Goal: Find specific page/section: Find specific page/section

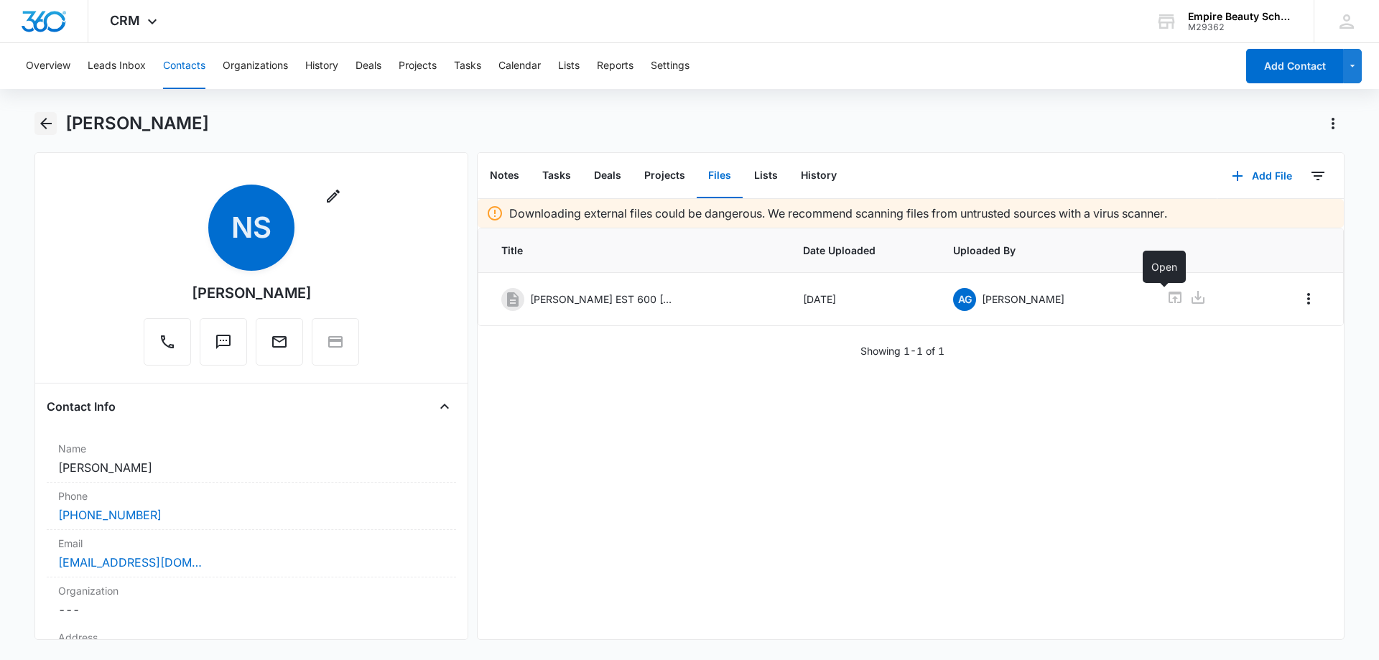
click at [49, 119] on icon "Back" at bounding box center [45, 123] width 17 height 17
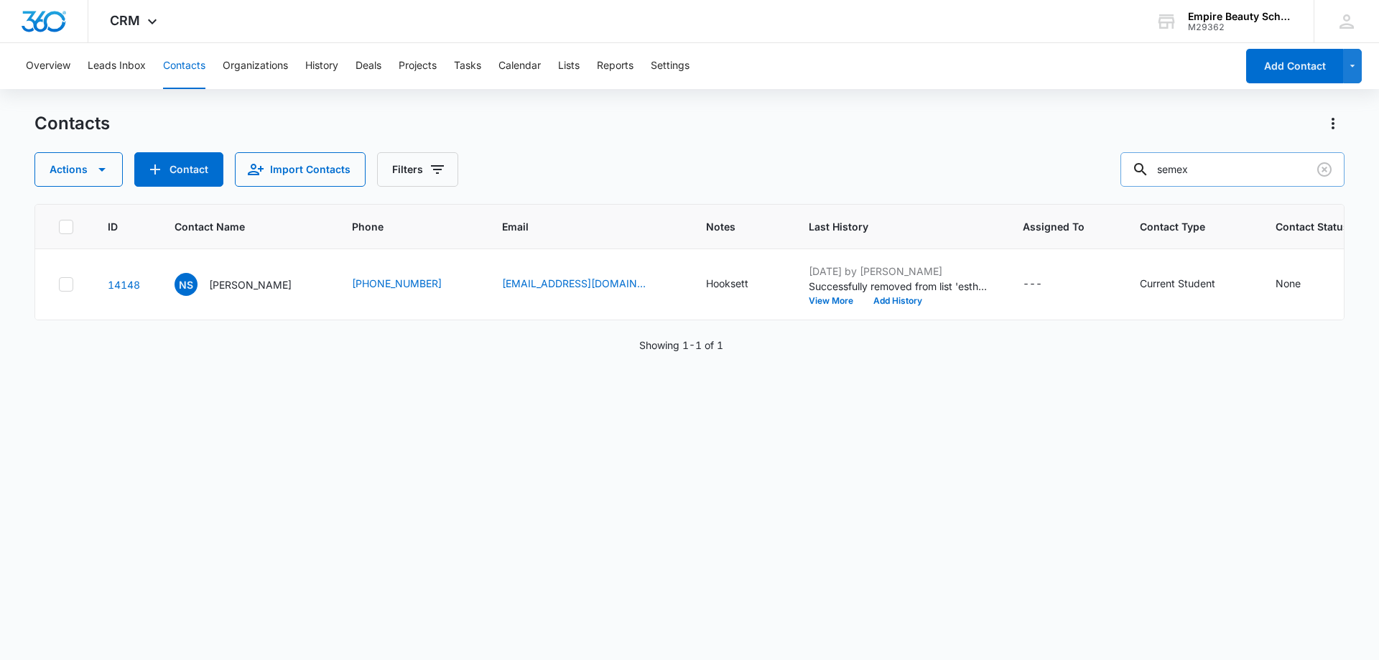
click at [1218, 170] on input "semex" at bounding box center [1233, 169] width 224 height 34
type input "godfr"
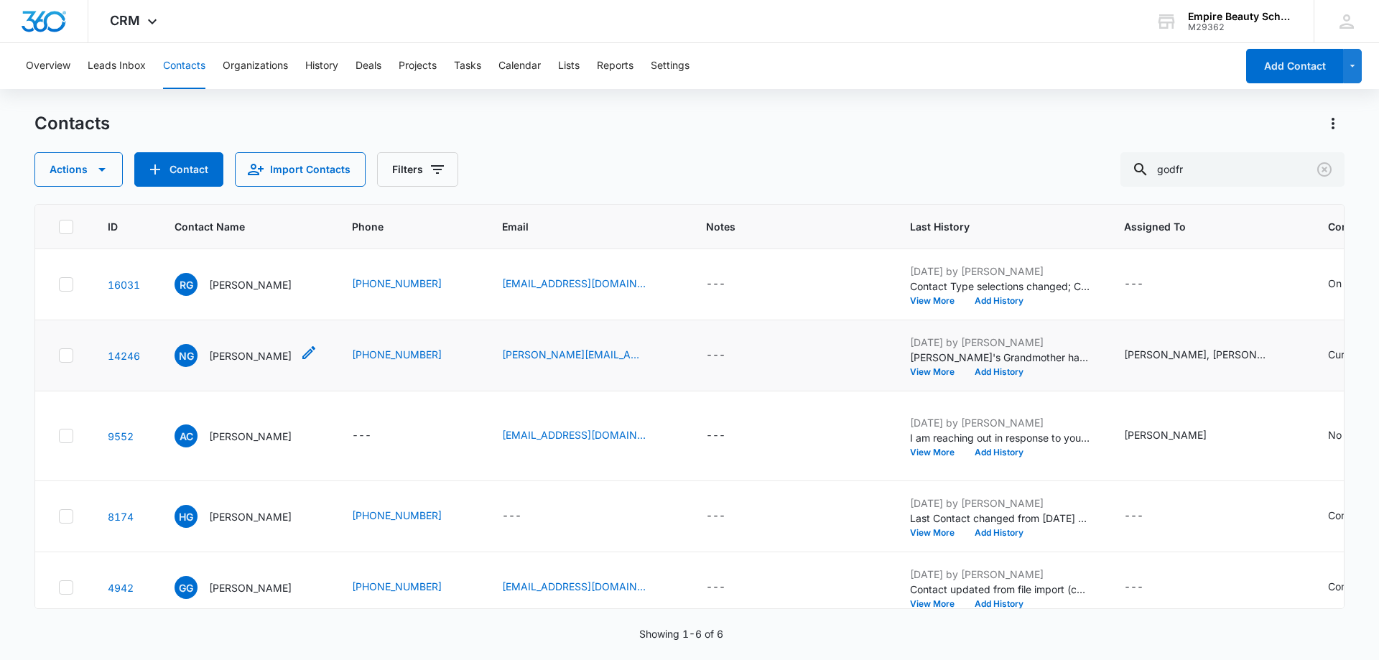
click at [266, 364] on p "[PERSON_NAME]" at bounding box center [250, 355] width 83 height 15
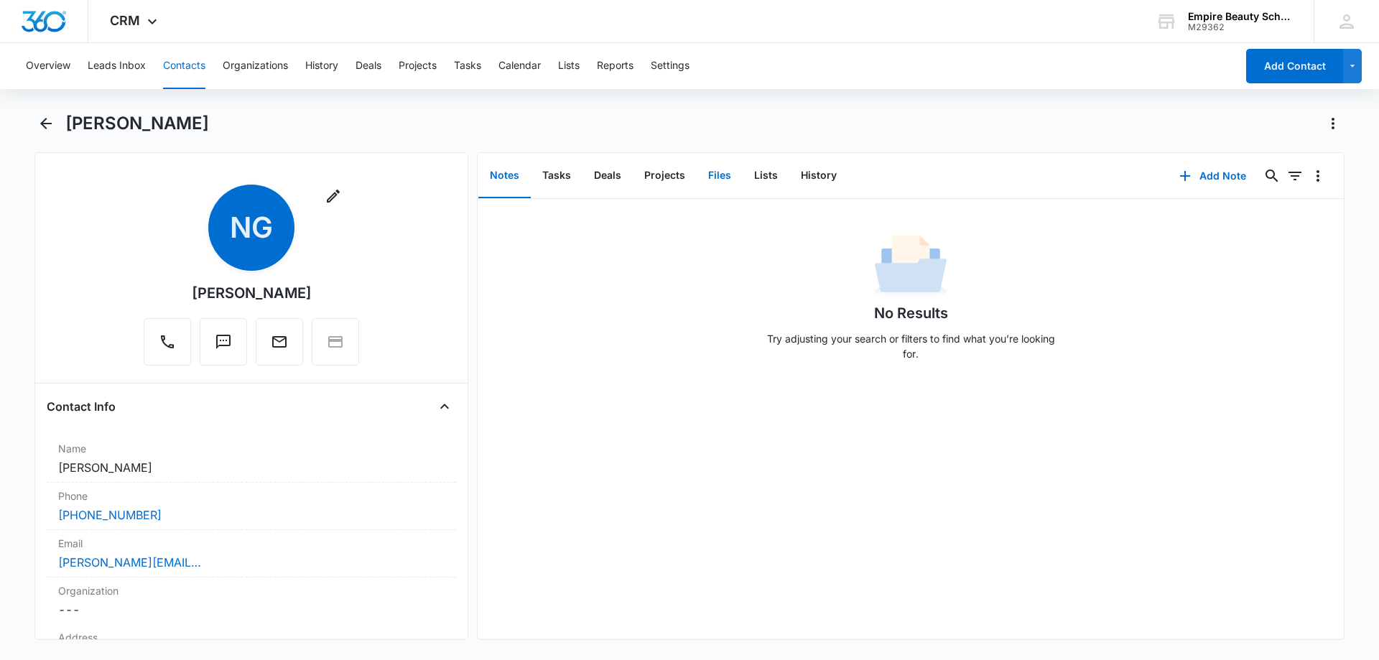
click at [724, 172] on button "Files" at bounding box center [720, 176] width 46 height 45
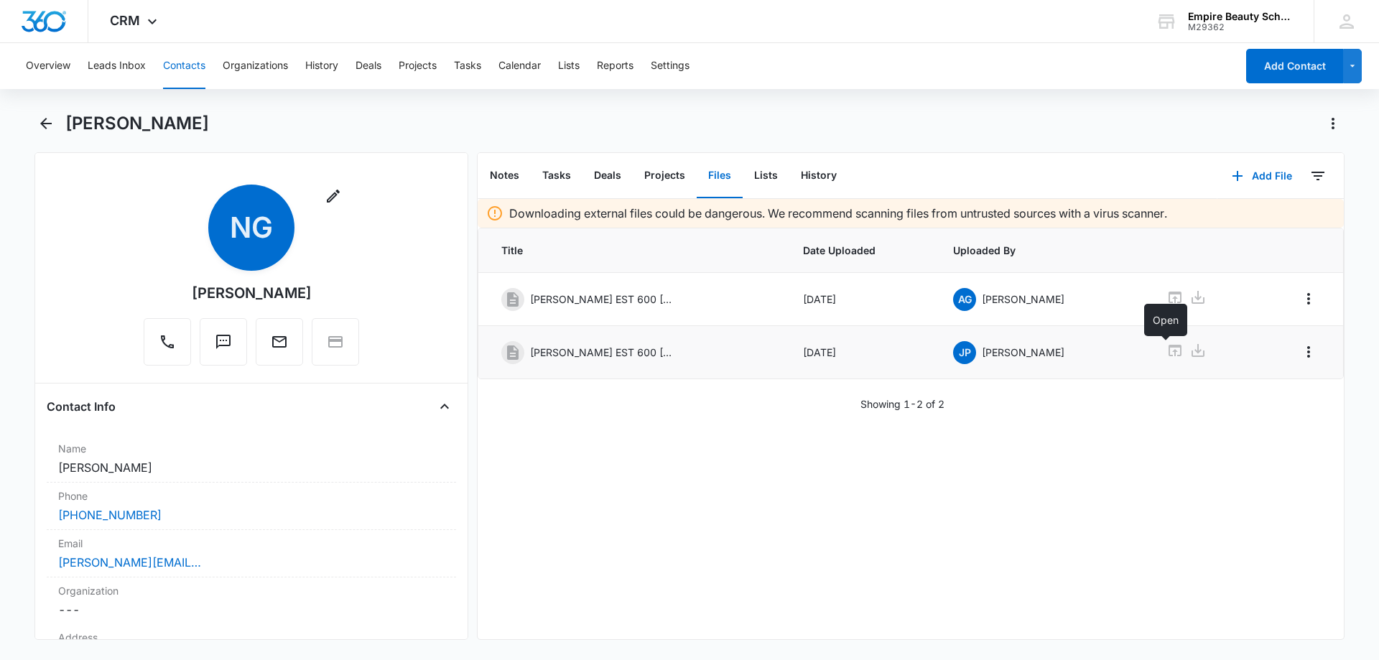
click at [1167, 350] on icon at bounding box center [1175, 350] width 17 height 17
click at [49, 124] on icon "Back" at bounding box center [45, 123] width 17 height 17
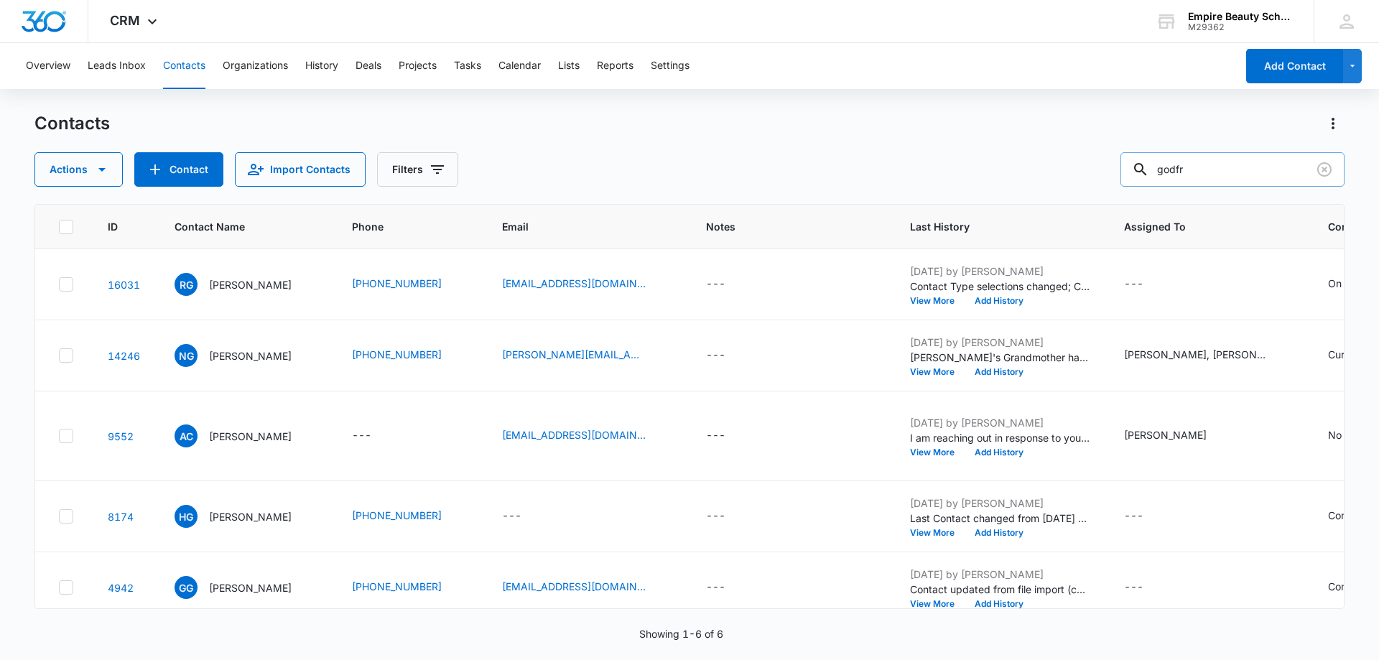
click at [1203, 167] on input "godfr" at bounding box center [1233, 169] width 224 height 34
type input "[PERSON_NAME]"
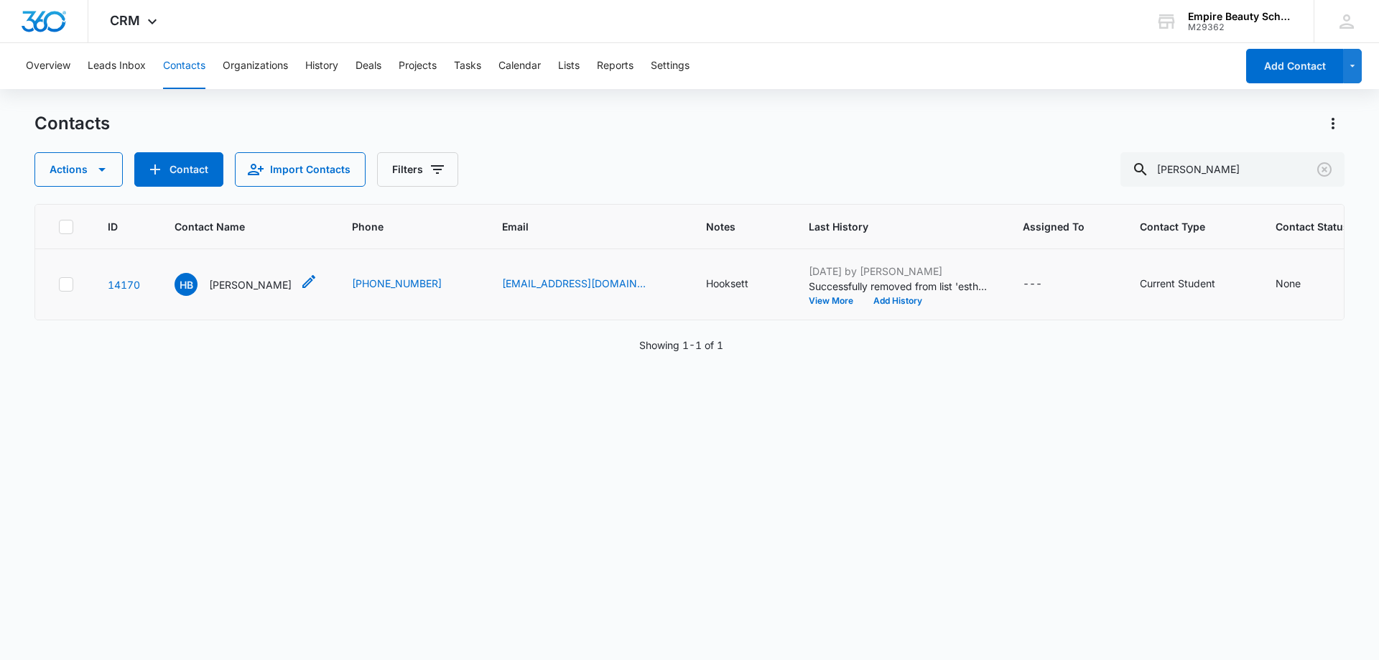
click at [246, 291] on p "[PERSON_NAME]" at bounding box center [250, 284] width 83 height 15
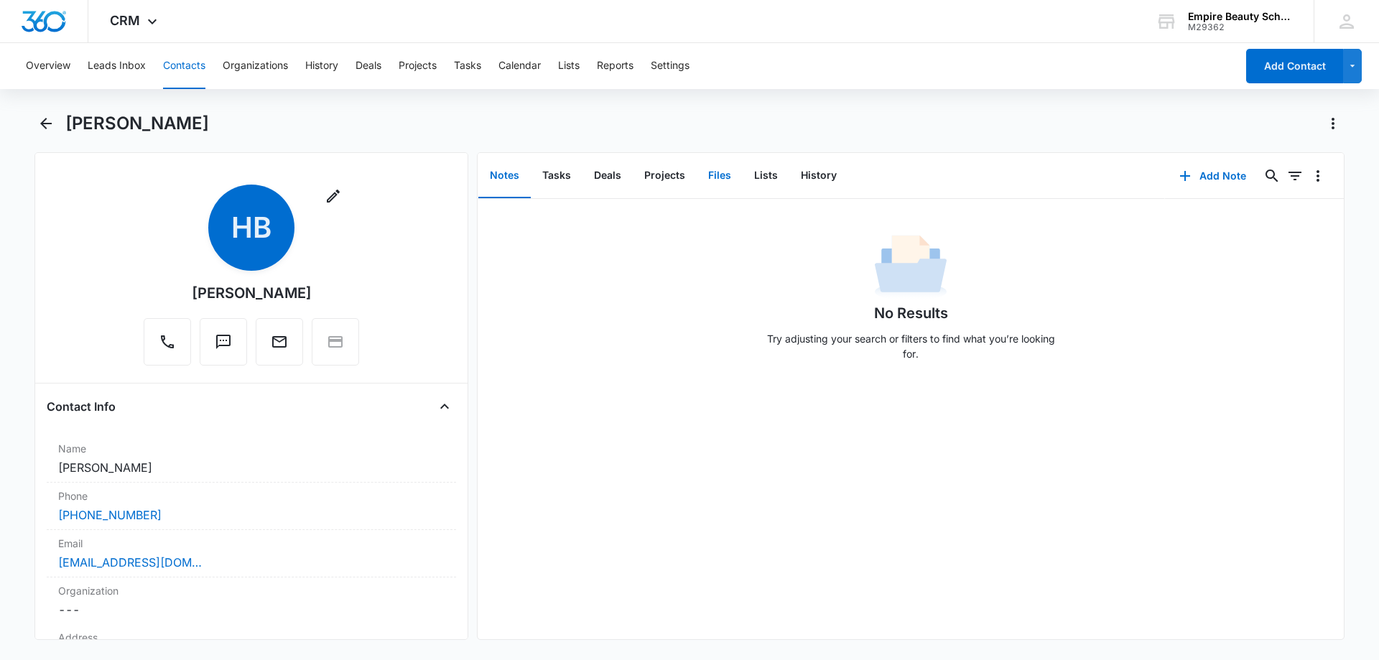
click at [721, 178] on button "Files" at bounding box center [720, 176] width 46 height 45
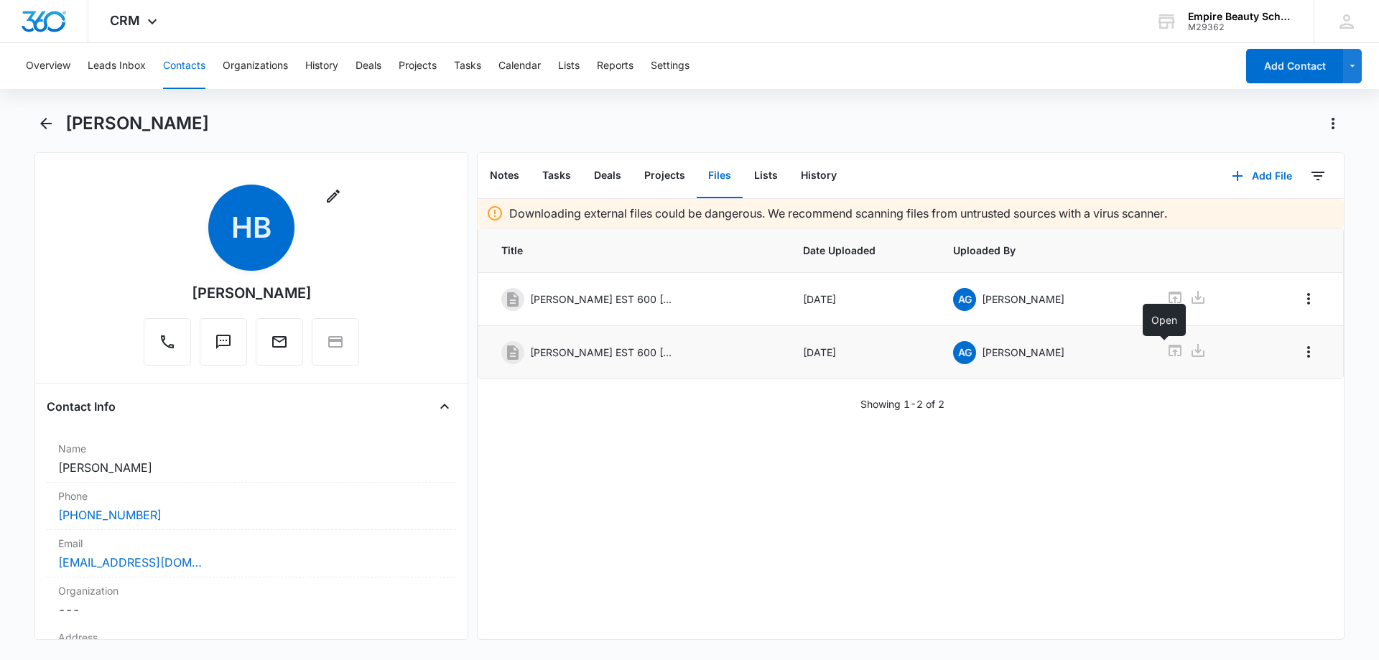
click at [1169, 352] on icon at bounding box center [1175, 350] width 17 height 17
click at [49, 123] on icon "Back" at bounding box center [45, 123] width 11 height 11
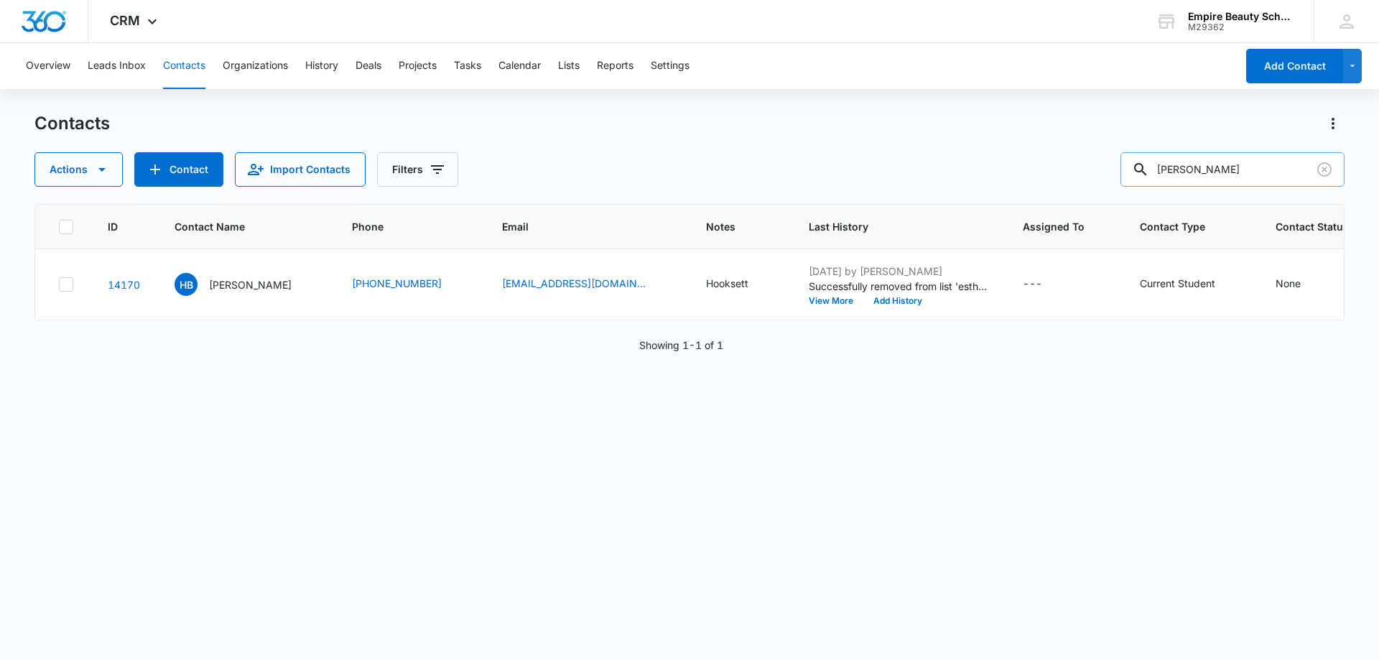
click at [1279, 172] on input "[PERSON_NAME]" at bounding box center [1233, 169] width 224 height 34
drag, startPoint x: 1125, startPoint y: 174, endPoint x: 1096, endPoint y: 173, distance: 28.7
click at [1106, 174] on div "Actions Contact Import Contacts Filters [PERSON_NAME]" at bounding box center [689, 169] width 1310 height 34
type input "a"
type input "v"
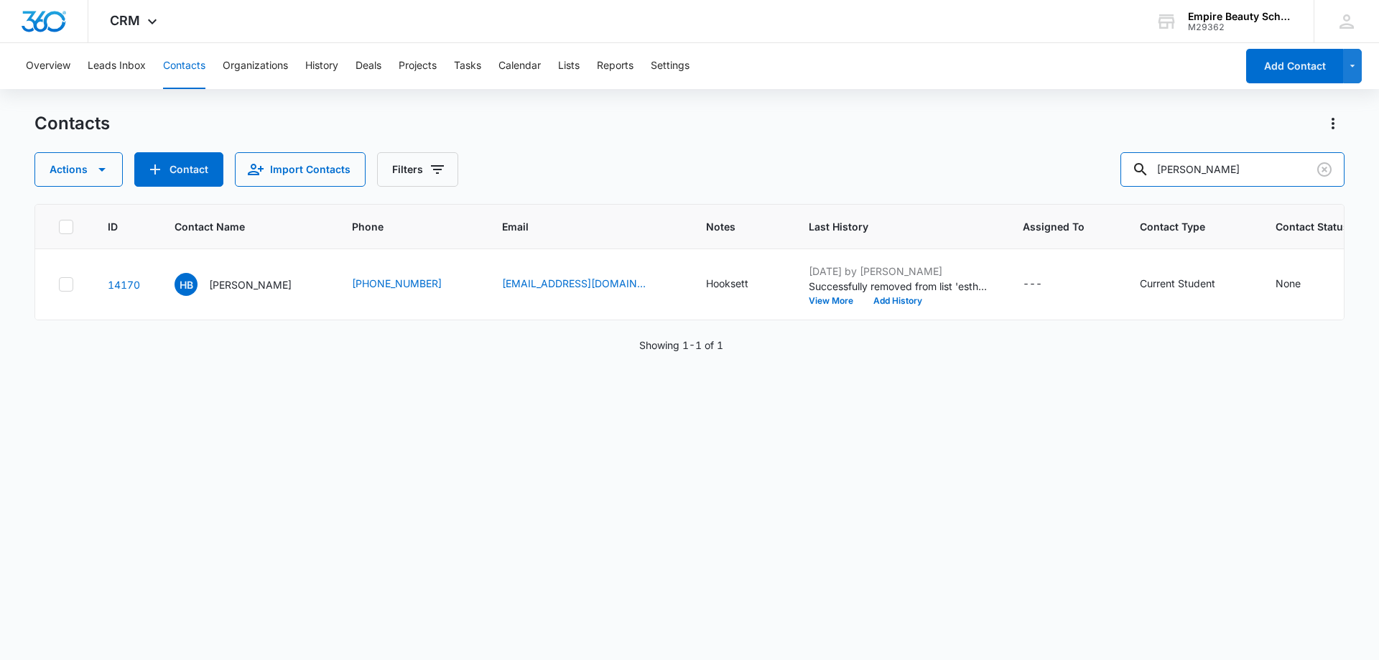
type input "[PERSON_NAME]"
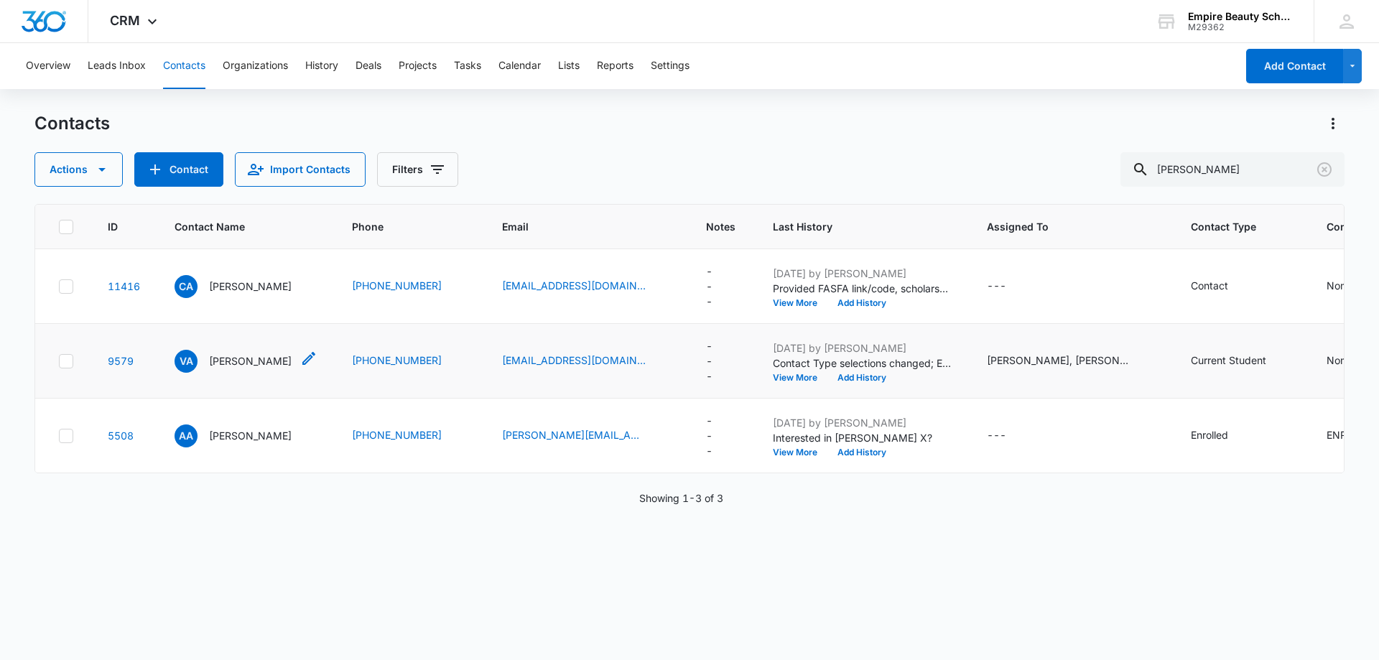
click at [245, 356] on p "[PERSON_NAME]" at bounding box center [250, 360] width 83 height 15
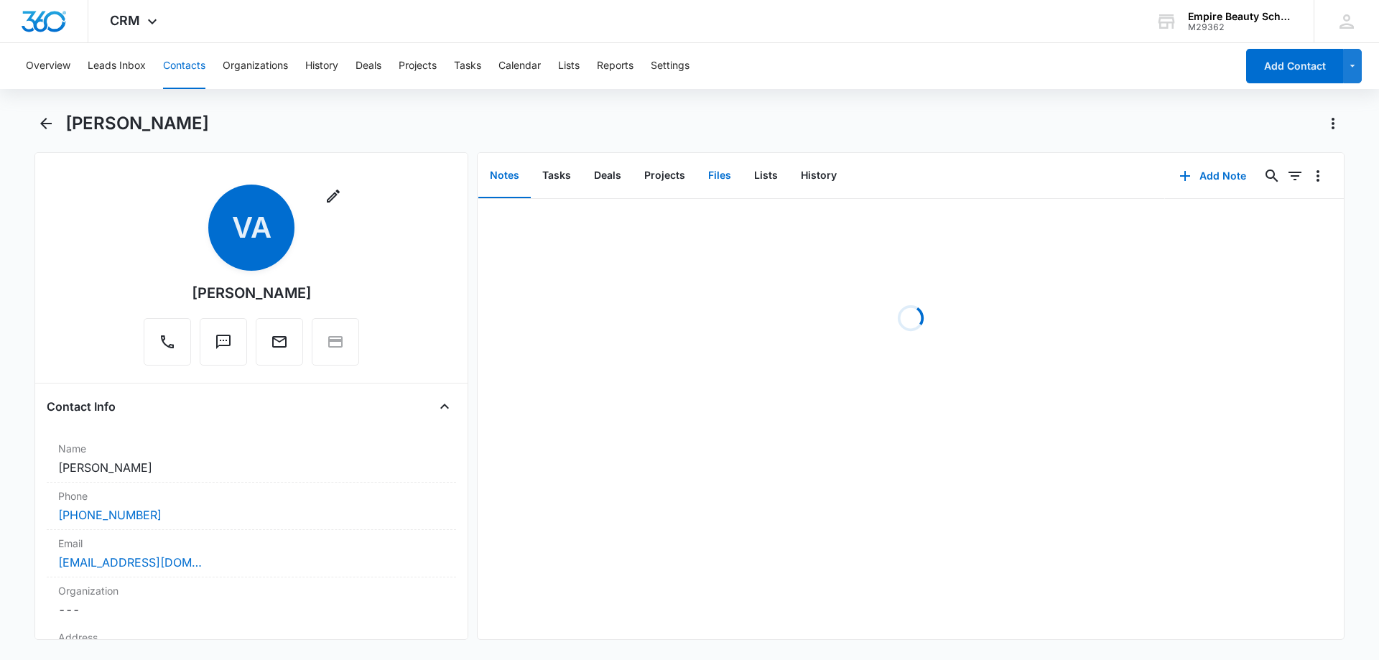
click at [711, 176] on button "Files" at bounding box center [720, 176] width 46 height 45
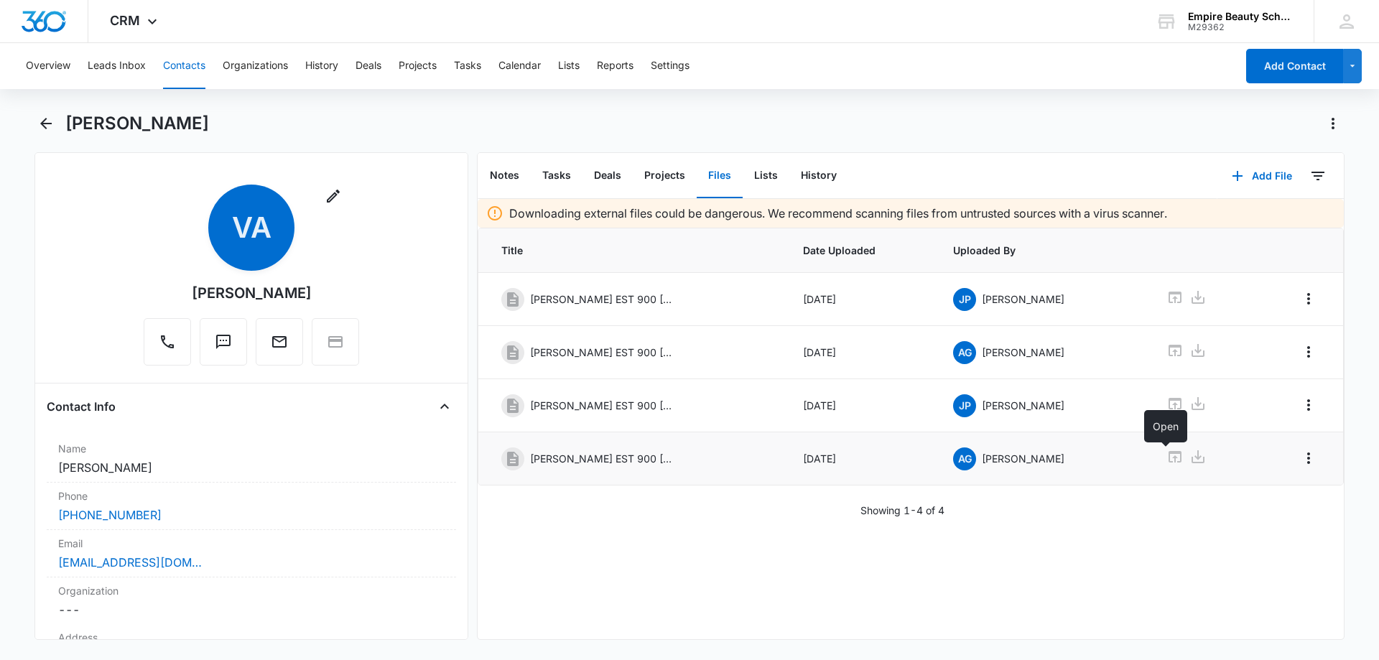
click at [1167, 455] on icon at bounding box center [1175, 456] width 17 height 17
click at [1167, 402] on icon at bounding box center [1175, 403] width 17 height 17
click at [1169, 347] on icon at bounding box center [1175, 350] width 13 height 11
